Goal: Contribute content: Contribute content

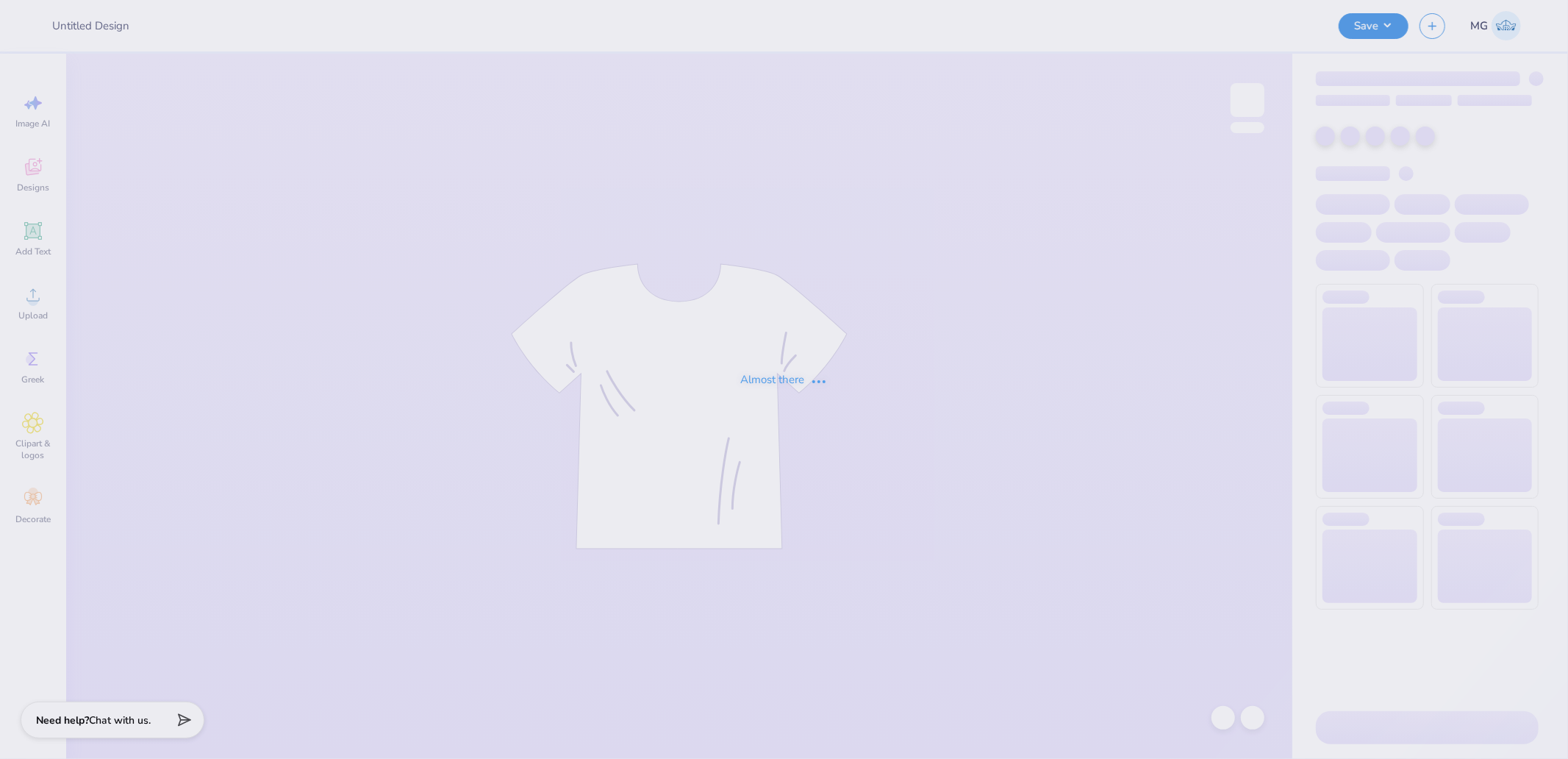
type input "beta hoco"
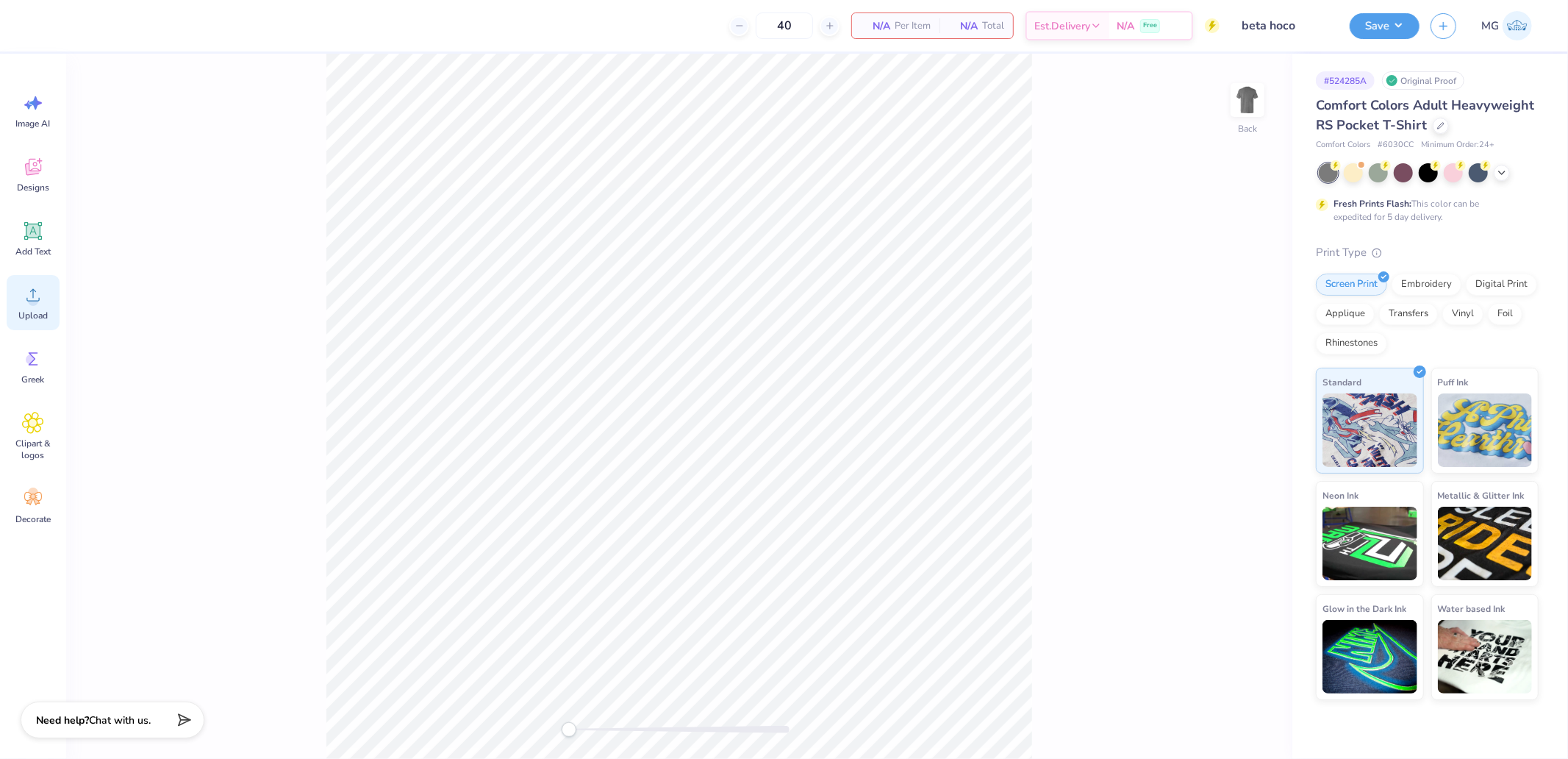
click at [27, 309] on span "Upload" at bounding box center [33, 315] width 30 height 12
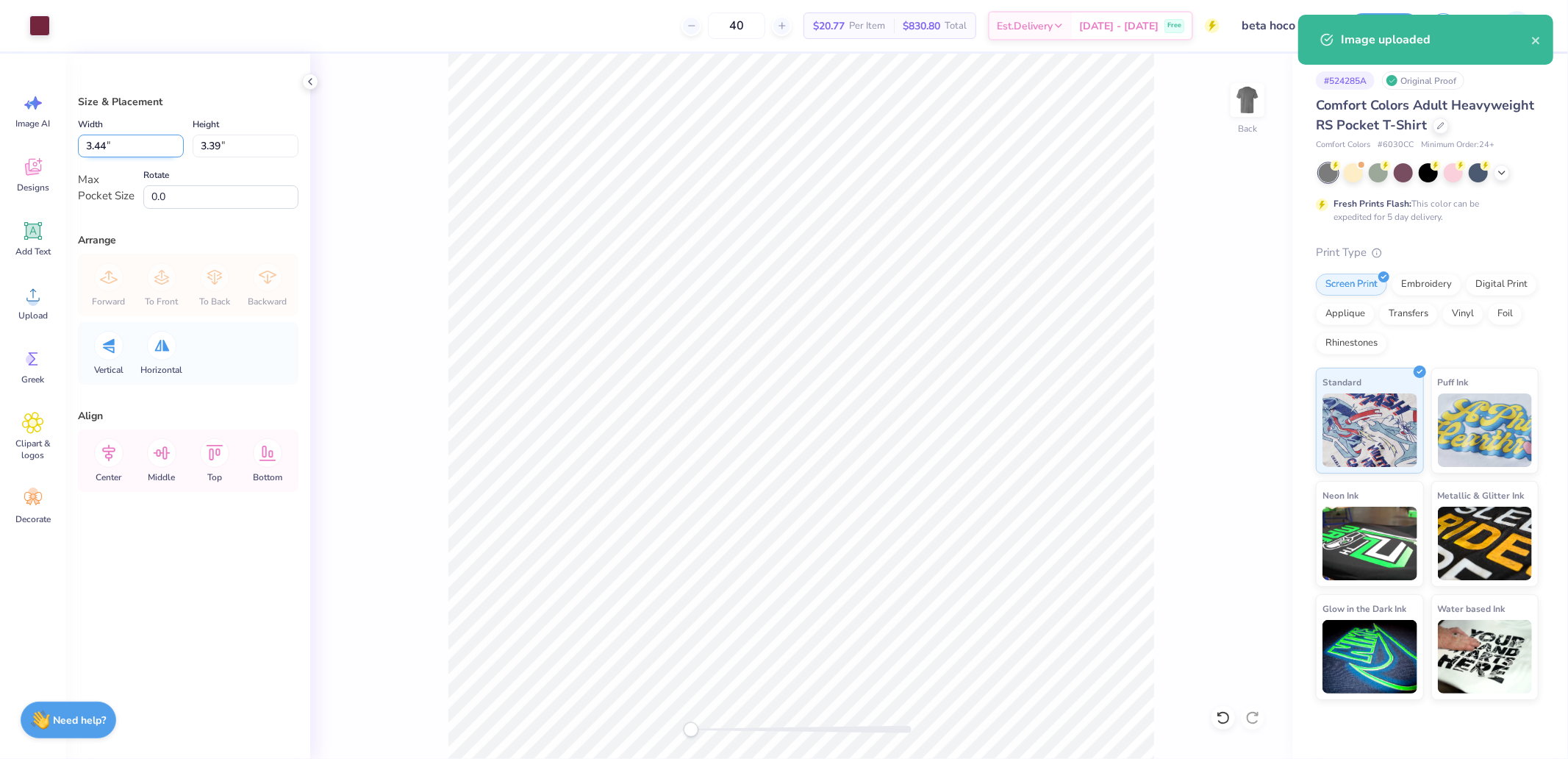
click at [131, 149] on input "3.44" at bounding box center [130, 145] width 106 height 23
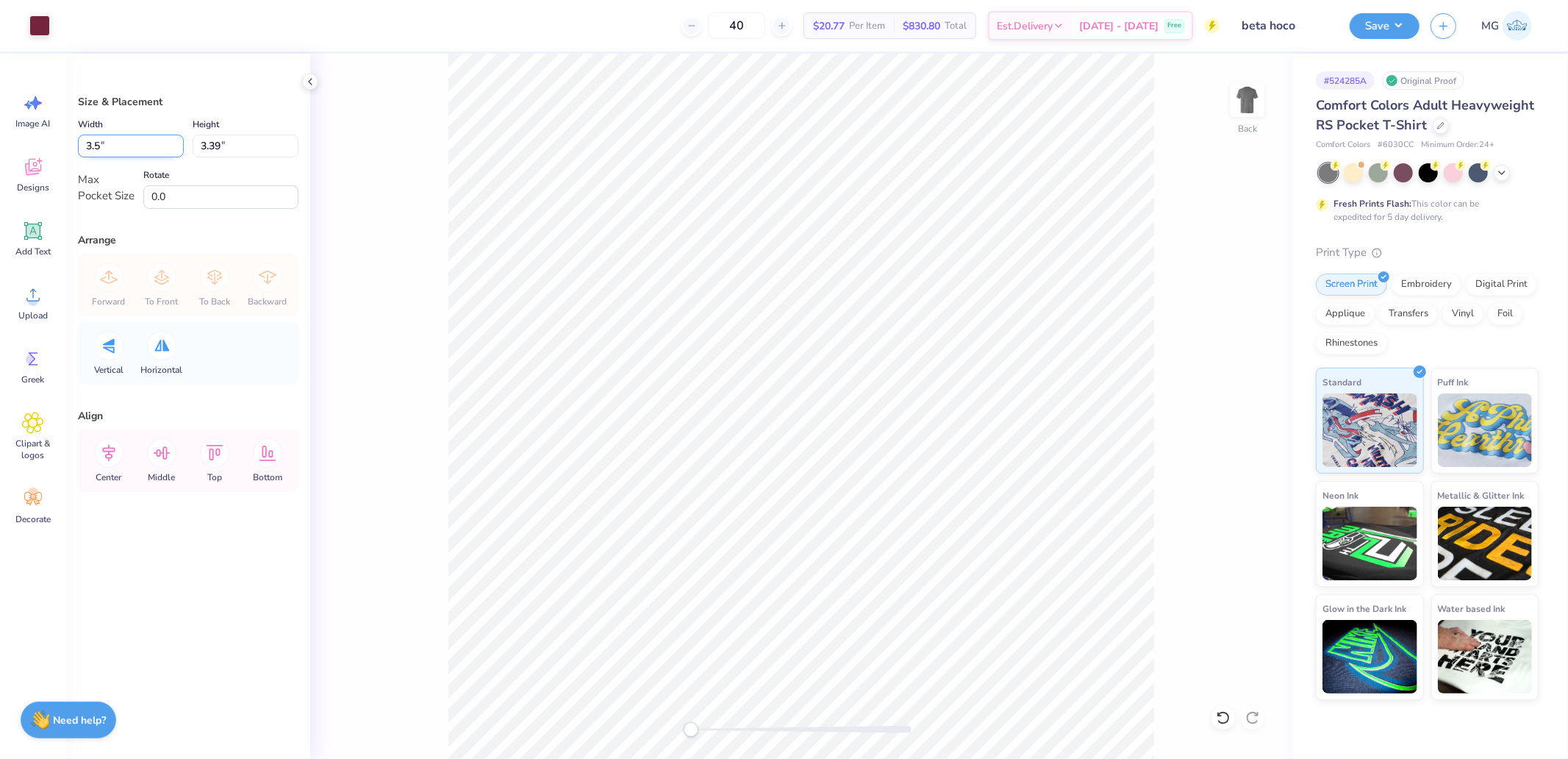
type input "3.50"
type input "3.46"
click at [158, 458] on icon at bounding box center [161, 452] width 30 height 30
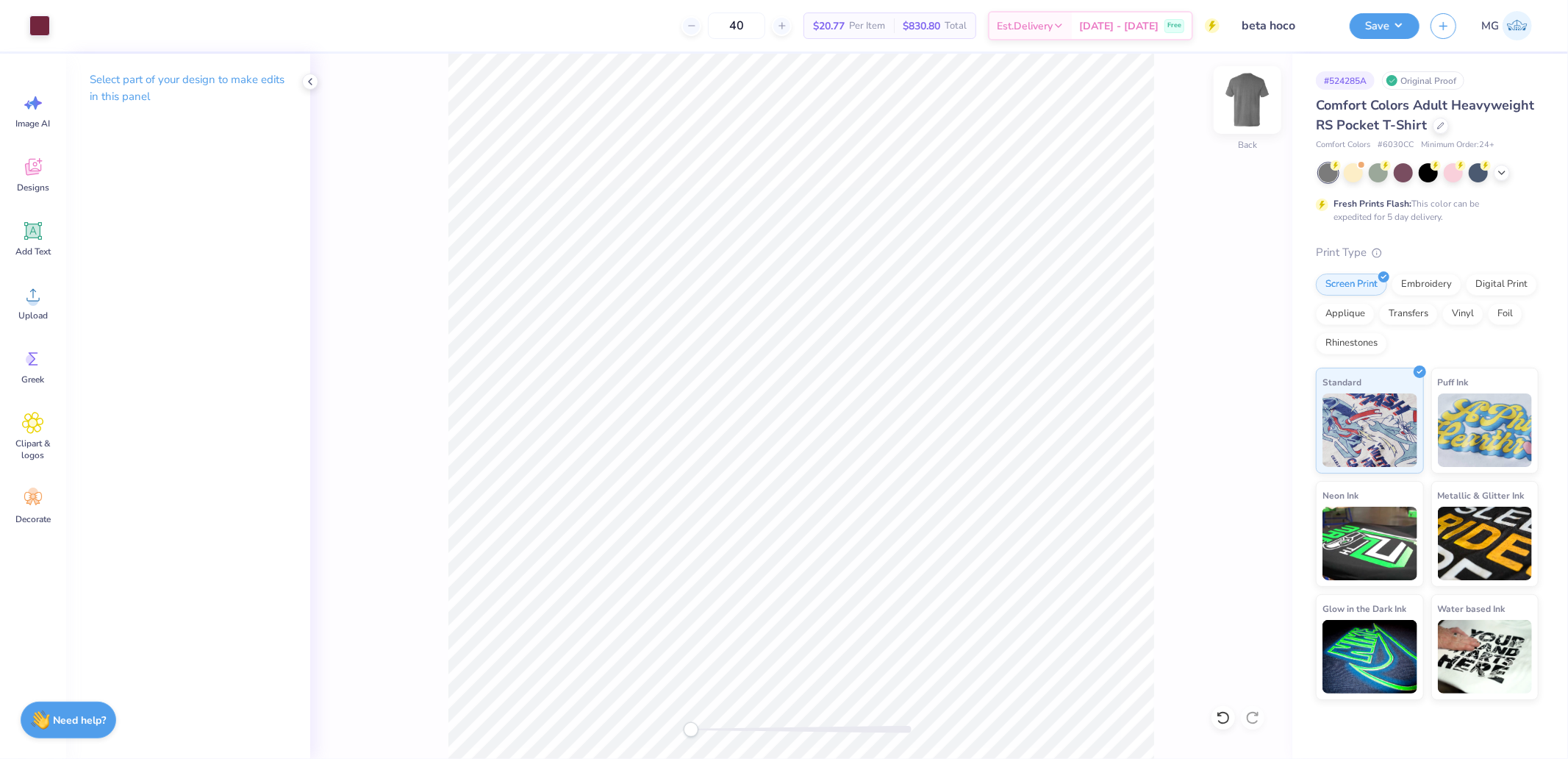
click at [1256, 111] on img at bounding box center [1248, 101] width 59 height 59
click at [22, 297] on icon at bounding box center [33, 295] width 22 height 22
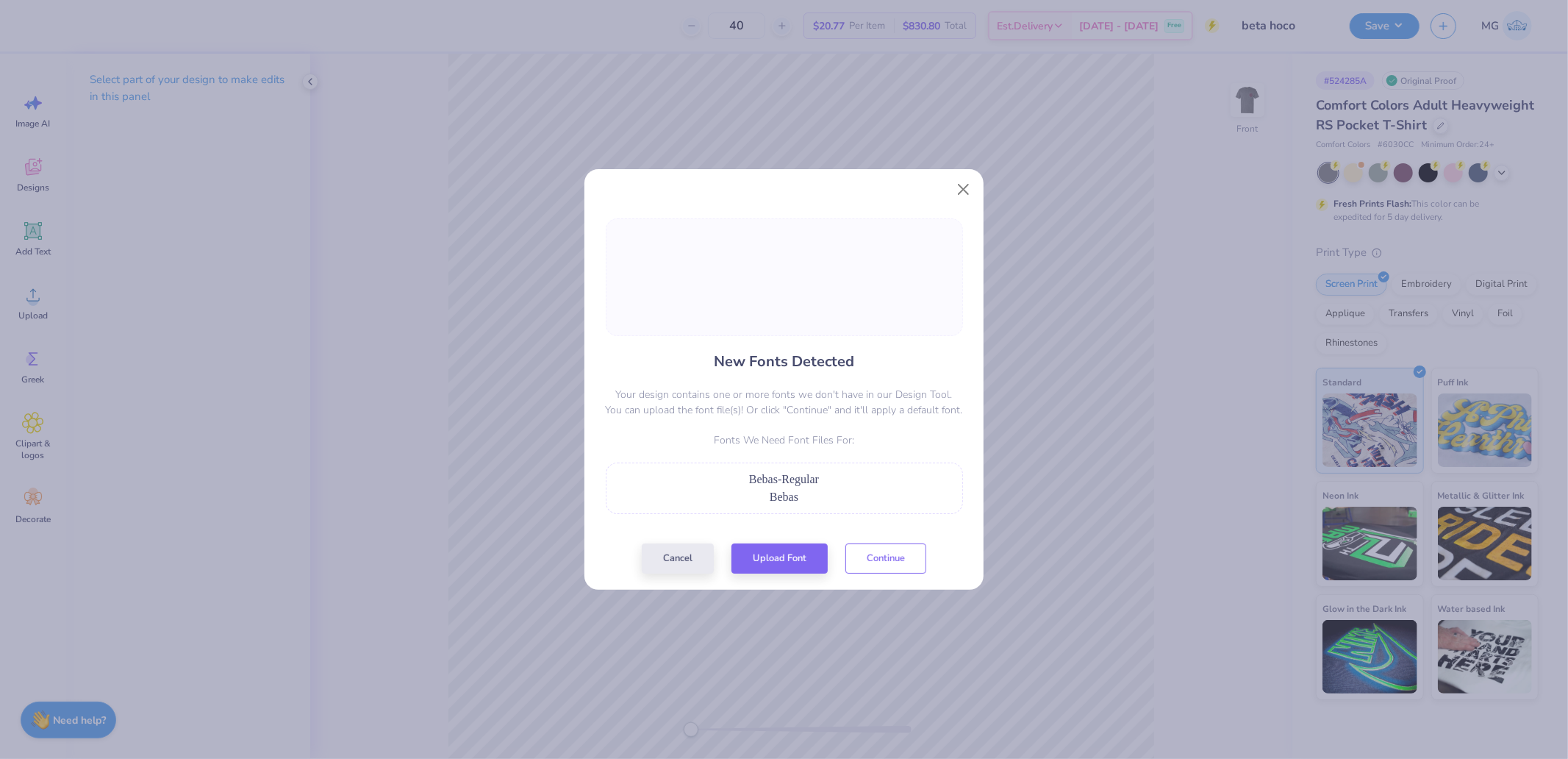
drag, startPoint x: 903, startPoint y: 559, endPoint x: 640, endPoint y: 733, distance: 315.3
click at [670, 689] on div "New Fonts Detected Your design contains one or more fonts we don't have in our …" at bounding box center [784, 380] width 1568 height 759
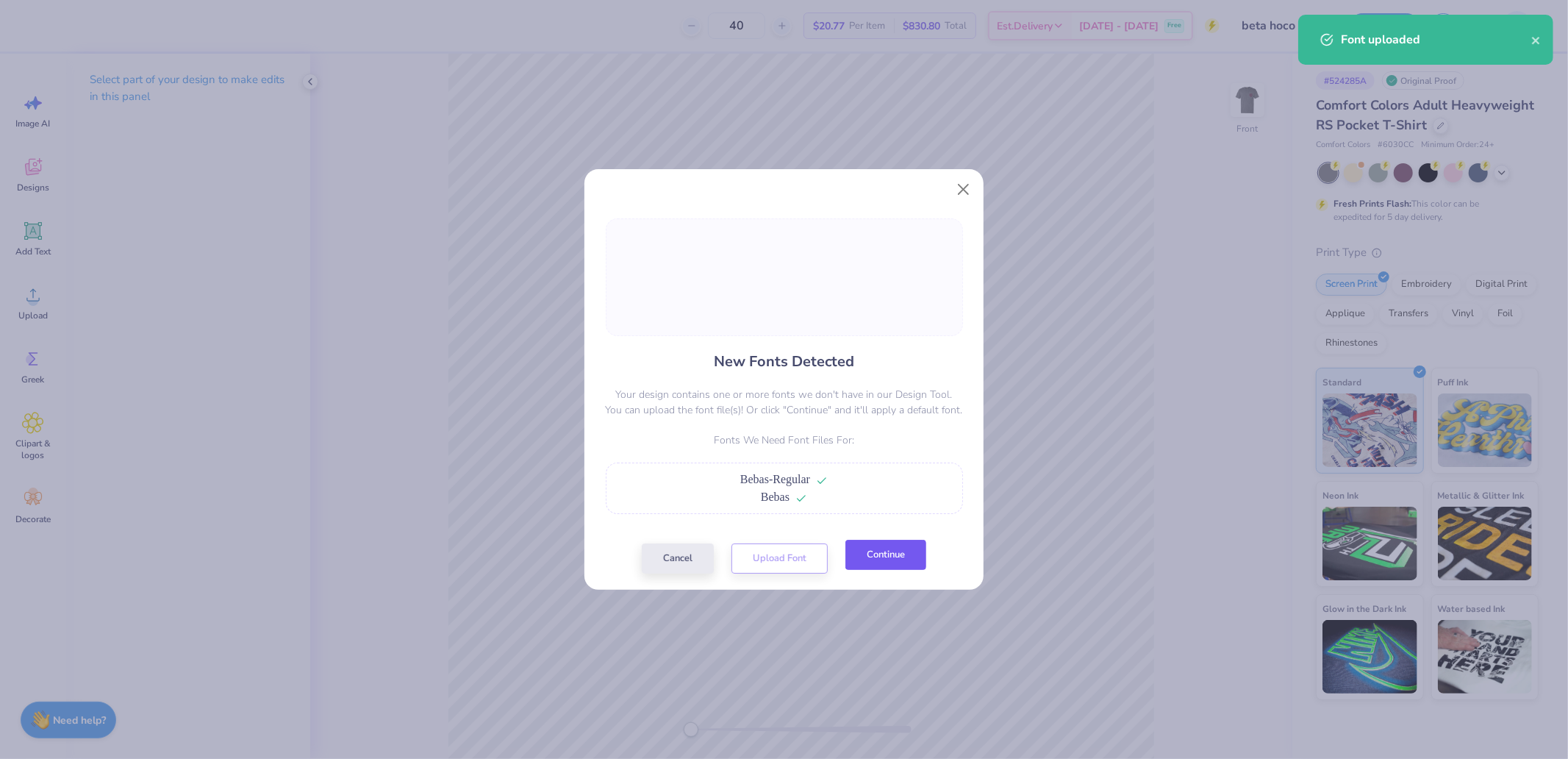
click at [898, 556] on button "Continue" at bounding box center [886, 554] width 81 height 30
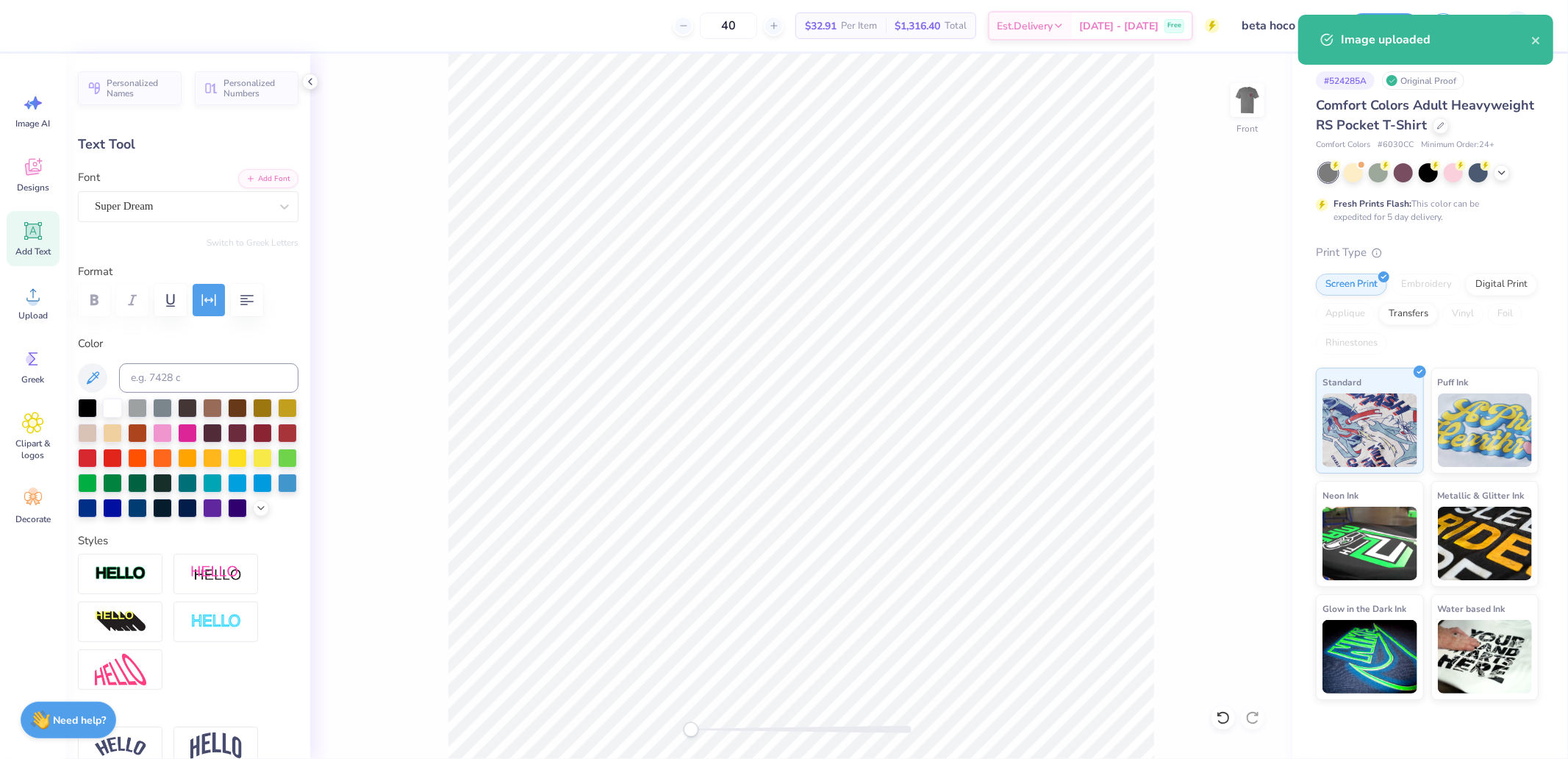
click at [155, 199] on div "Super Dream" at bounding box center [182, 206] width 178 height 23
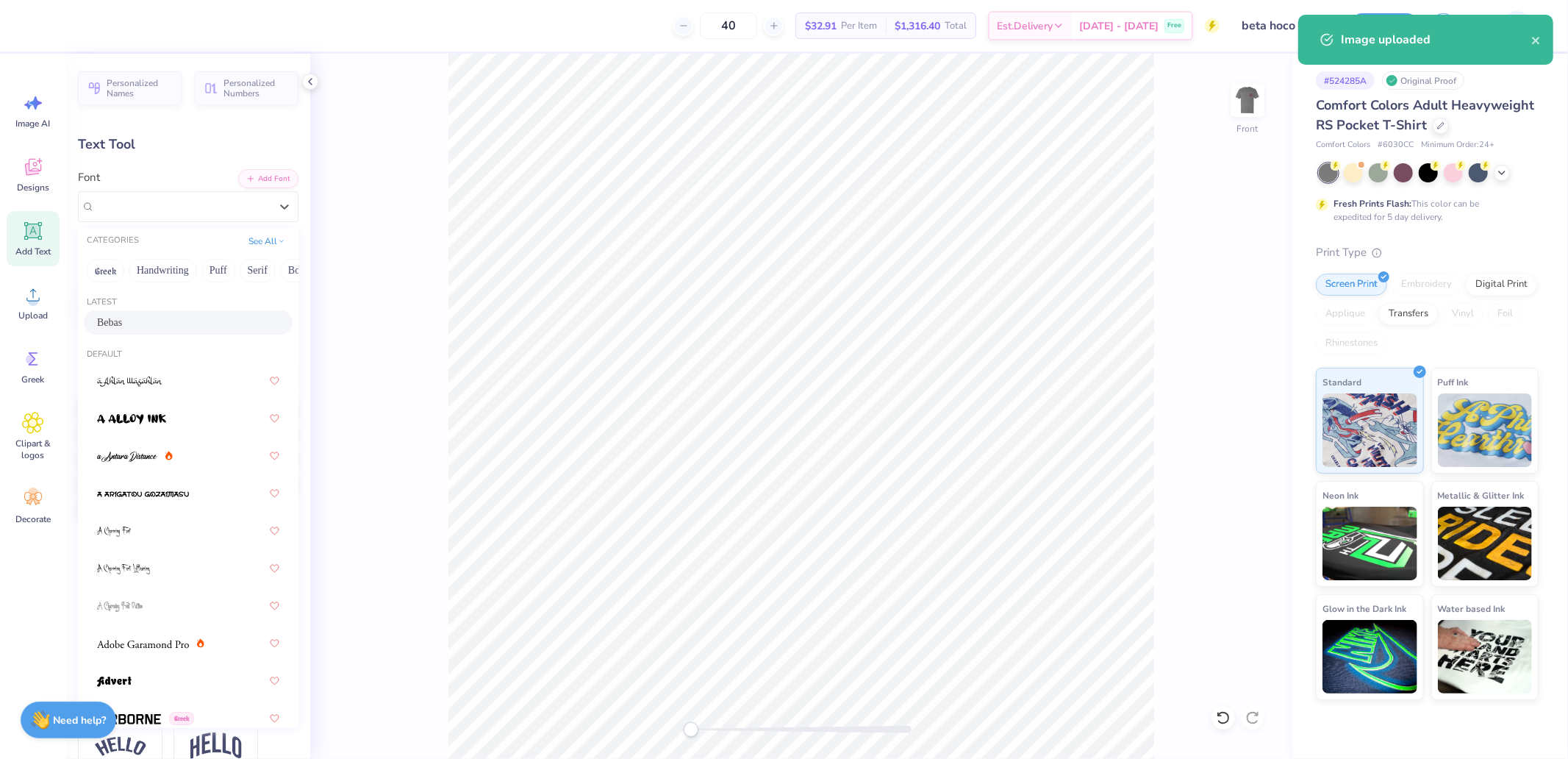
click at [145, 324] on div "Bebas" at bounding box center [188, 322] width 183 height 15
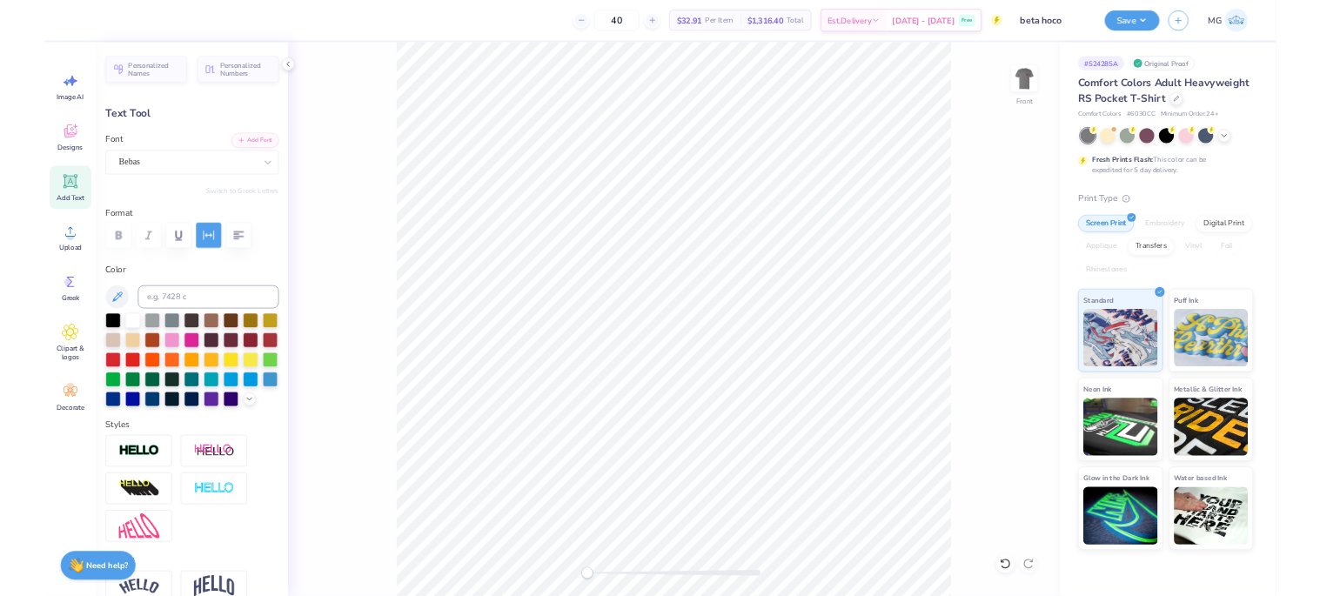
scroll to position [568, 0]
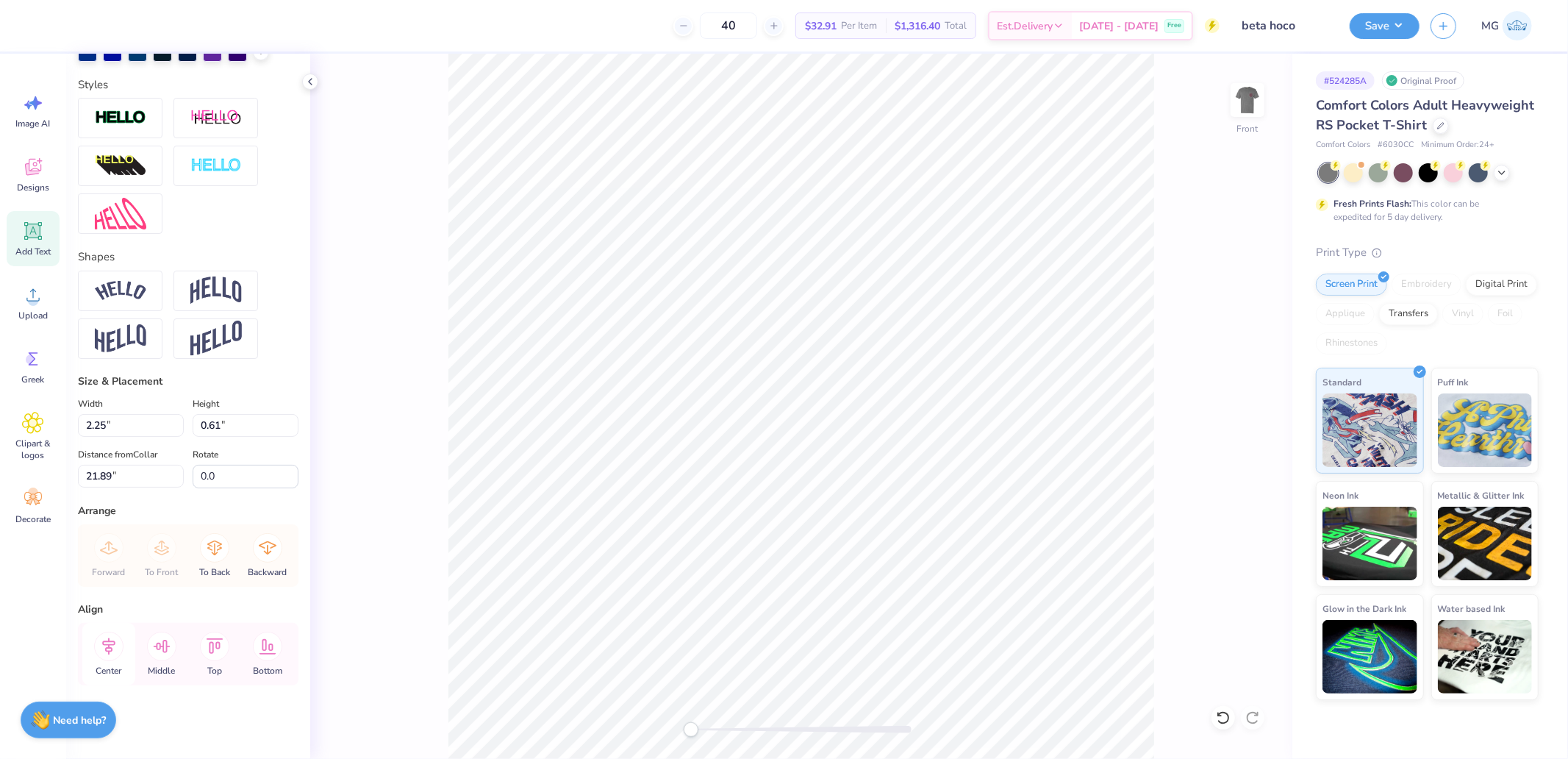
click at [111, 642] on icon at bounding box center [109, 646] width 14 height 17
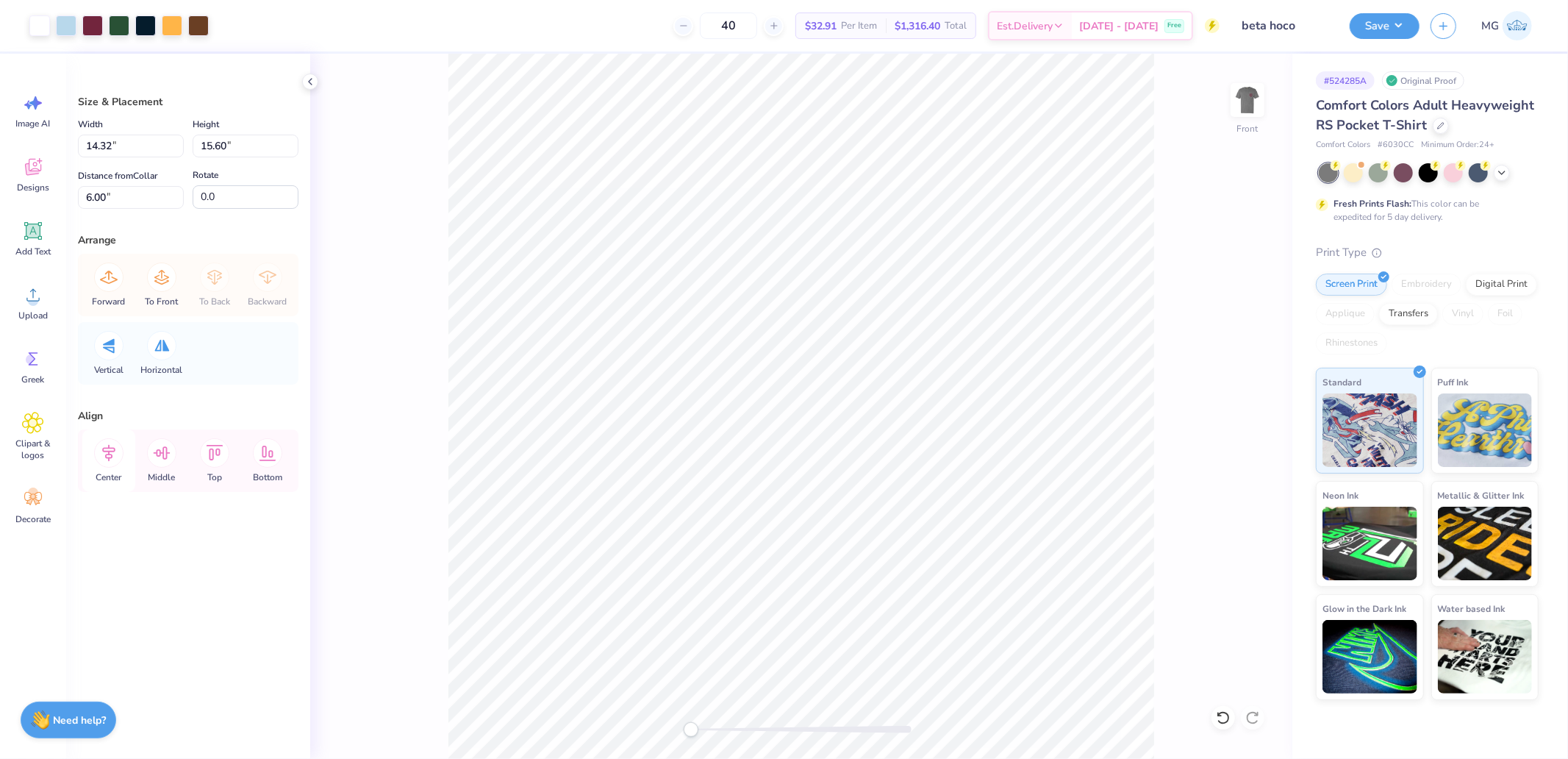
click at [105, 457] on icon at bounding box center [108, 452] width 30 height 30
click at [167, 155] on input "14.32" at bounding box center [130, 145] width 106 height 23
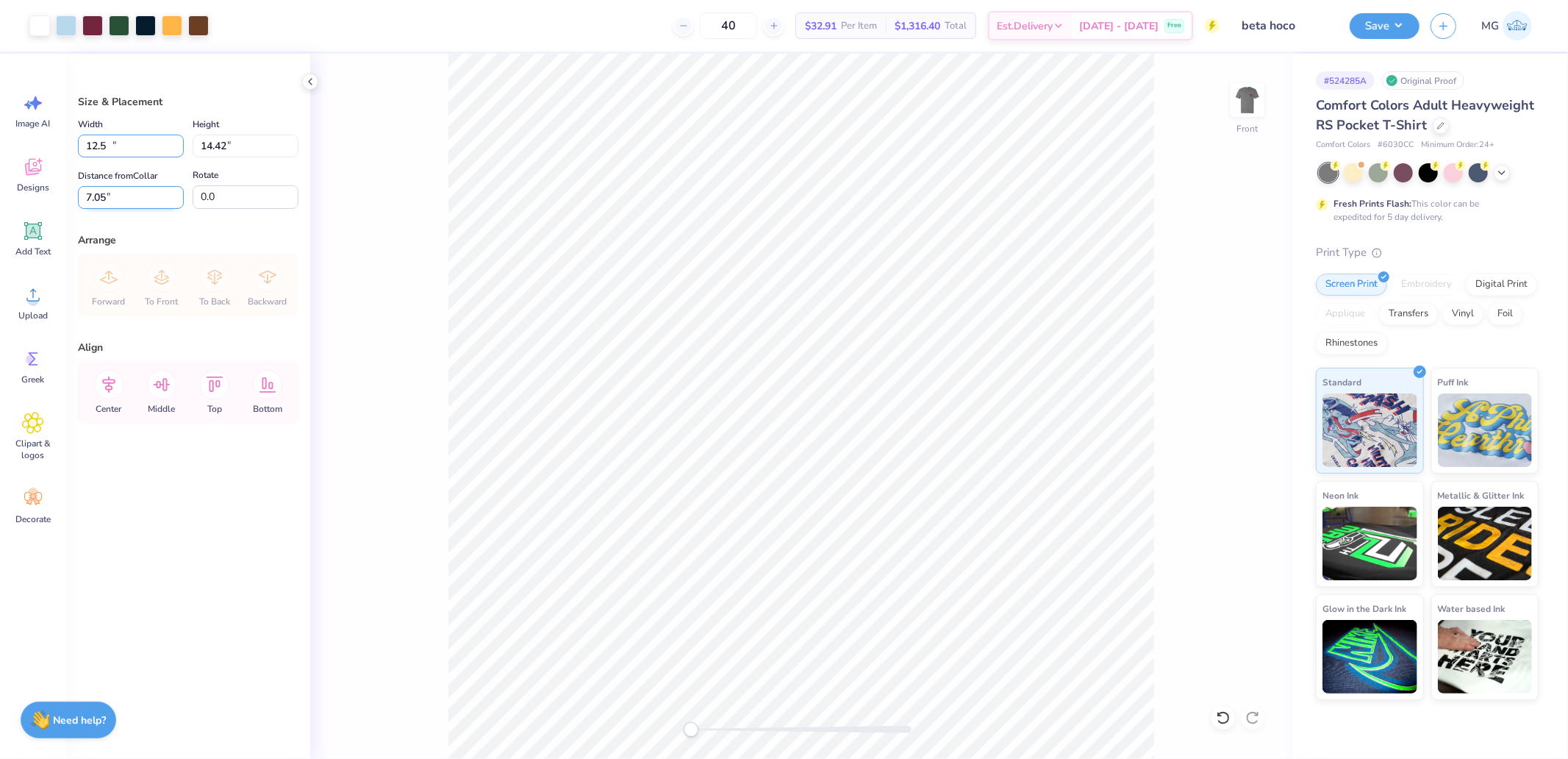
type input "12.50"
type input "14.42"
click at [117, 192] on input "7.05" at bounding box center [130, 197] width 106 height 23
type input "3.00"
click at [175, 26] on div at bounding box center [172, 25] width 20 height 20
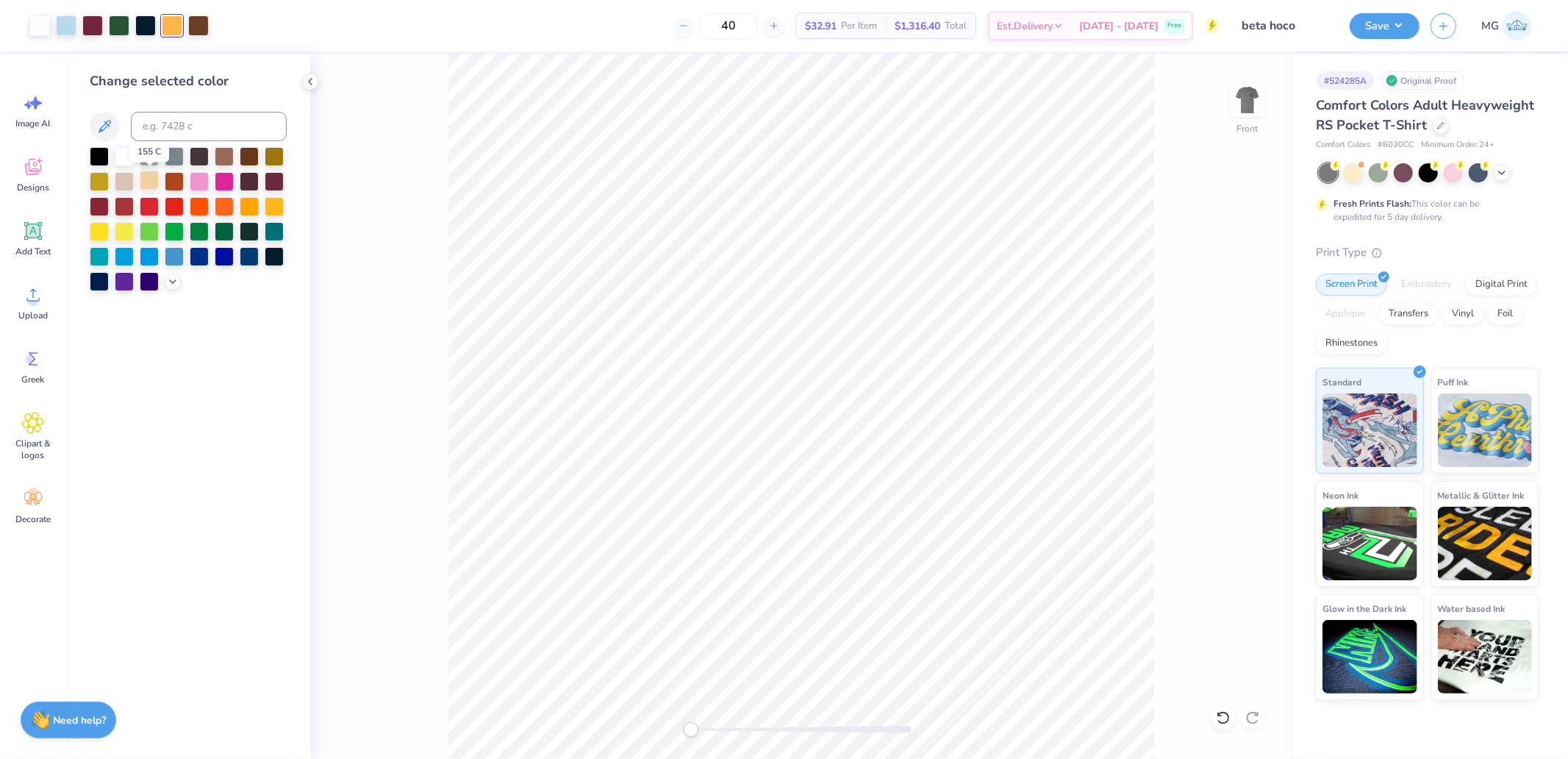
click at [150, 178] on div at bounding box center [149, 180] width 19 height 19
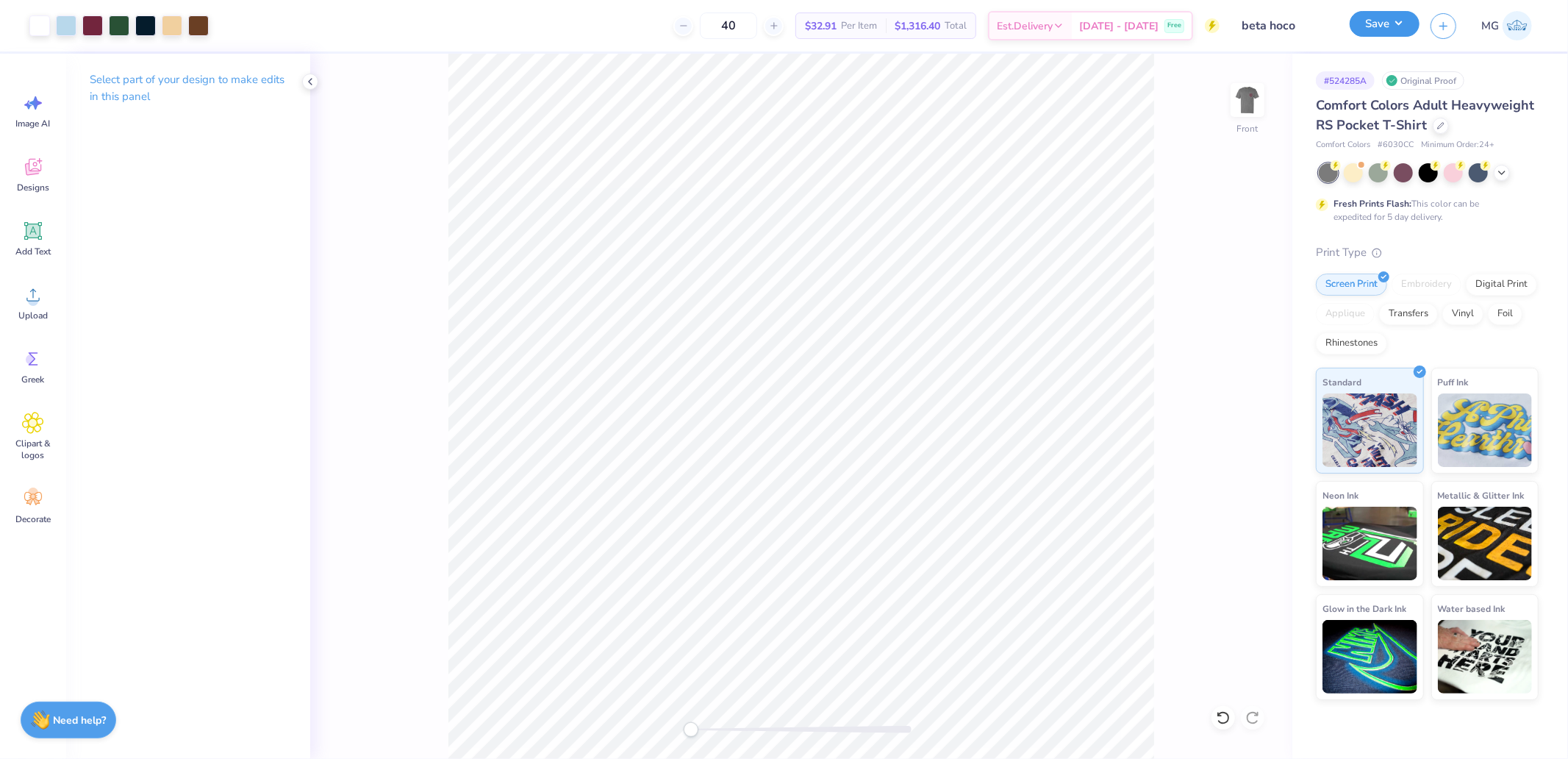
click at [1377, 24] on button "Save" at bounding box center [1385, 24] width 70 height 25
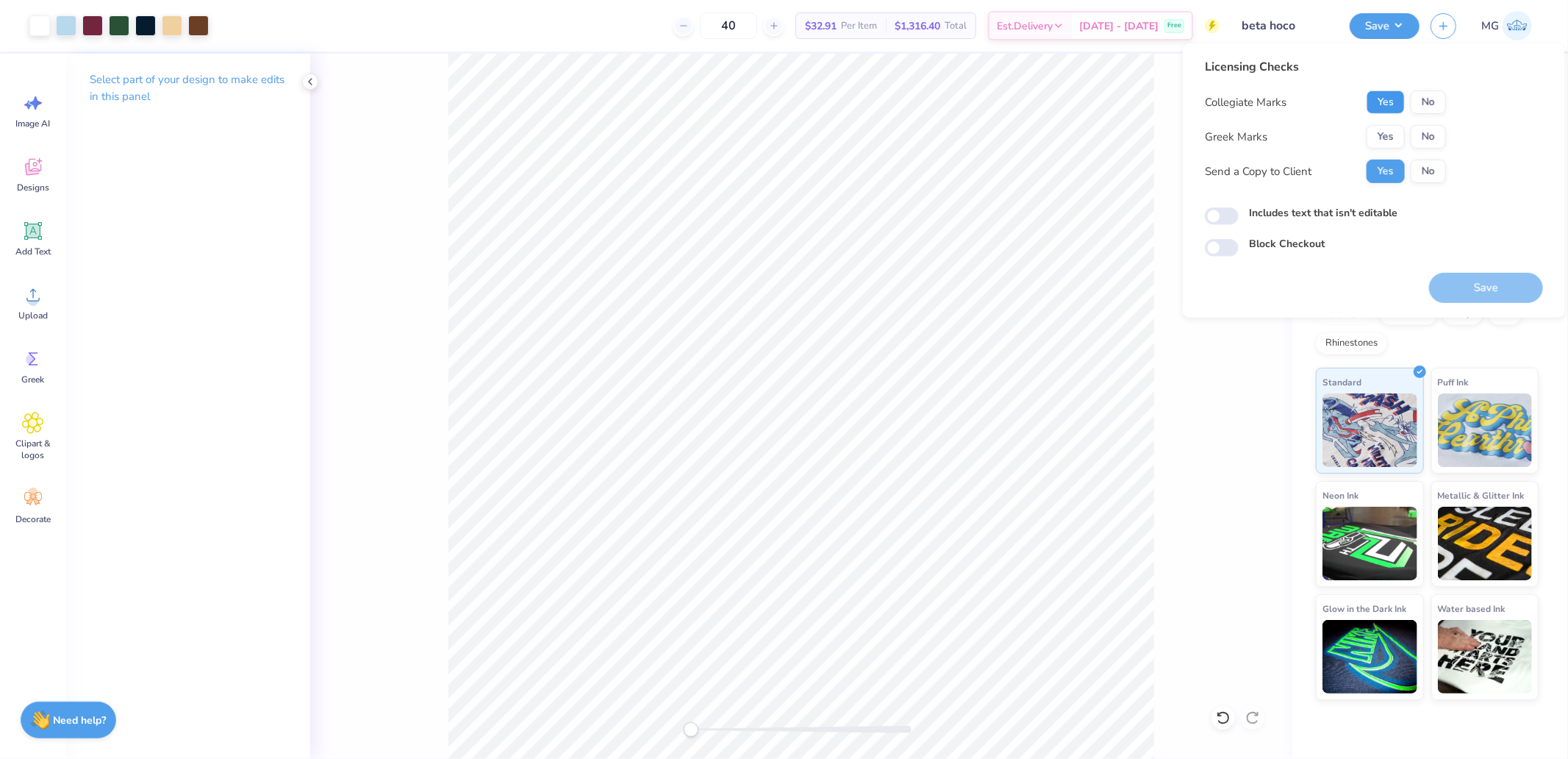
click at [1377, 98] on button "Yes" at bounding box center [1385, 102] width 38 height 24
click at [1376, 144] on button "Yes" at bounding box center [1385, 137] width 38 height 24
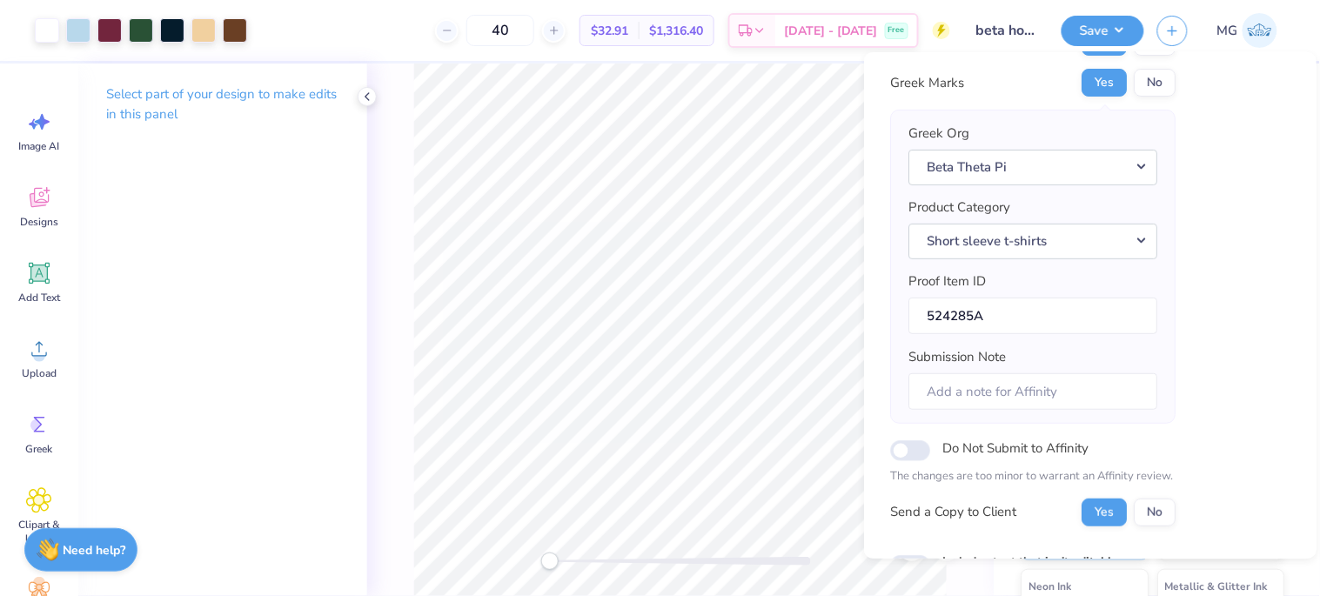
scroll to position [206, 0]
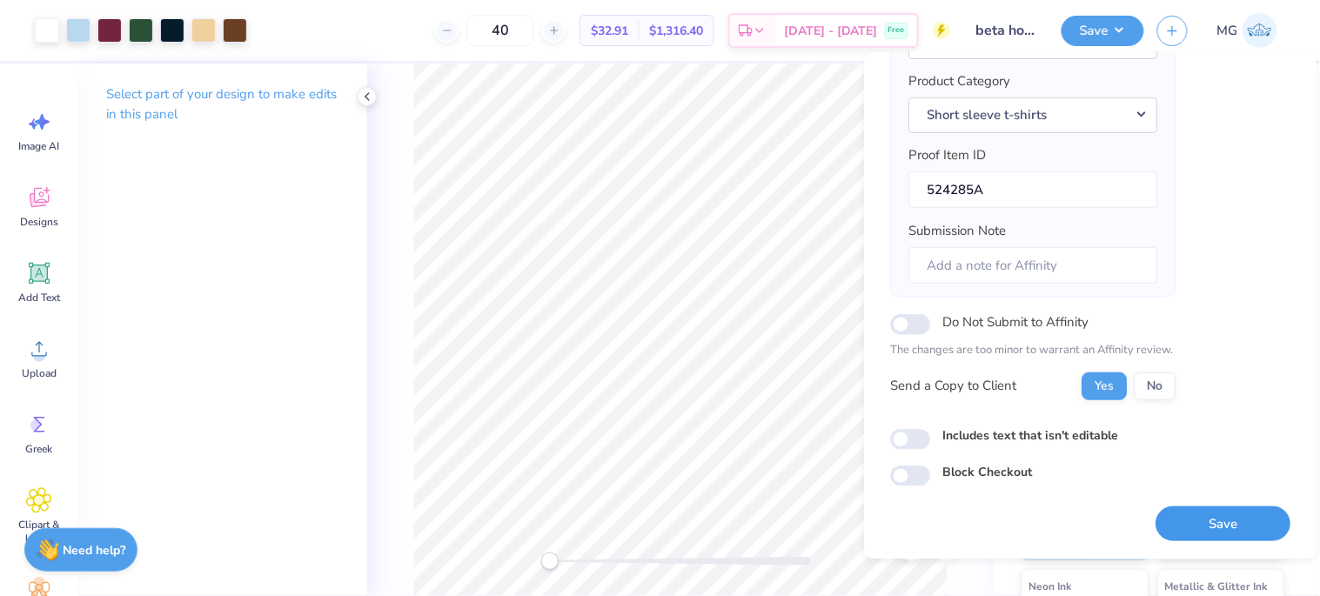
click at [1219, 532] on button "Save" at bounding box center [1222, 524] width 135 height 36
